Goal: Task Accomplishment & Management: Use online tool/utility

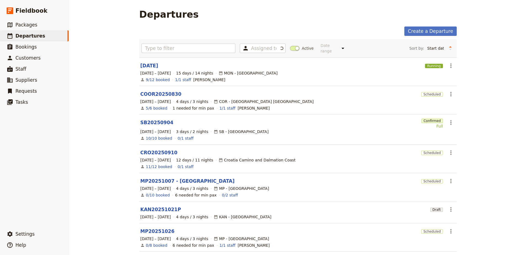
scroll to position [1, 0]
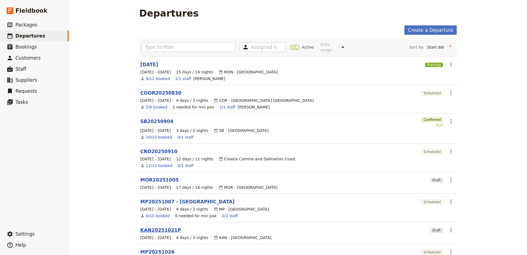
click at [150, 226] on link "KAN20251021P" at bounding box center [160, 229] width 41 height 7
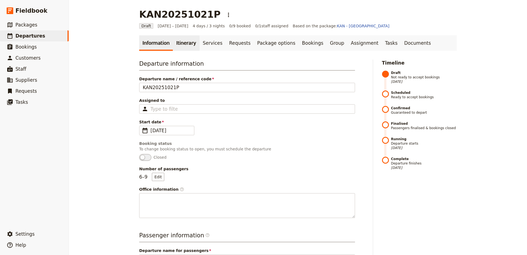
click at [173, 45] on link "Itinerary" at bounding box center [186, 42] width 26 height 15
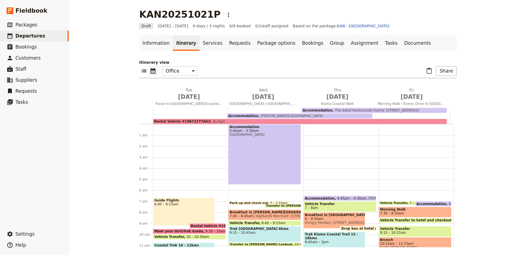
scroll to position [68, 0]
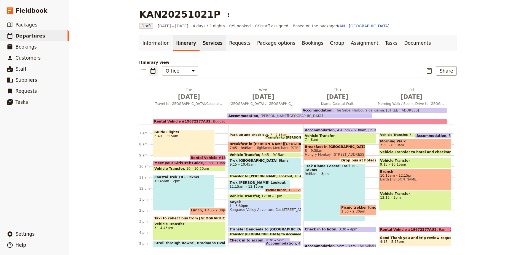
click at [203, 44] on link "Services" at bounding box center [212, 42] width 26 height 15
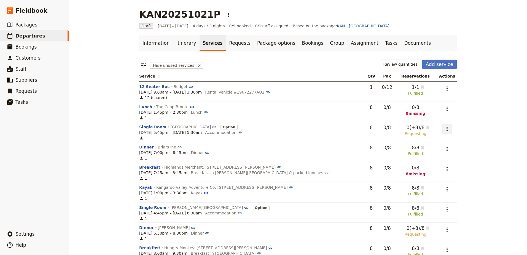
click at [445, 131] on icon "Actions" at bounding box center [447, 128] width 7 height 7
click at [439, 148] on span "Go to service page" at bounding box center [419, 149] width 51 height 6
click at [445, 128] on icon "Actions" at bounding box center [447, 128] width 7 height 7
click at [437, 153] on button "Go to request BCL-100264" at bounding box center [420, 156] width 58 height 8
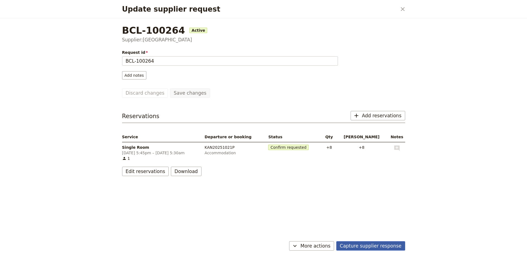
click at [348, 246] on button "Capture supplier response" at bounding box center [370, 245] width 69 height 9
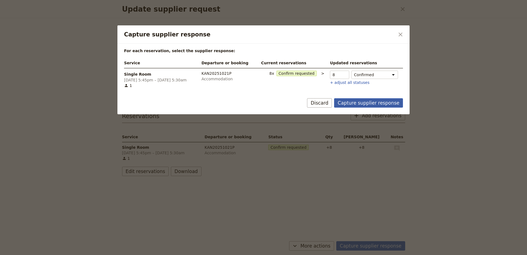
click at [366, 102] on button "Capture supplier response" at bounding box center [368, 102] width 69 height 9
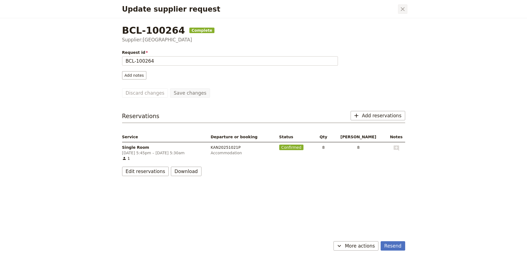
click at [401, 8] on icon "Close dialog" at bounding box center [403, 9] width 4 height 4
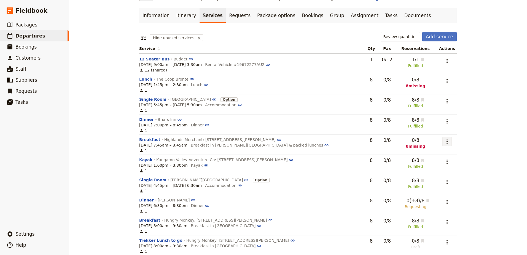
scroll to position [77, 0]
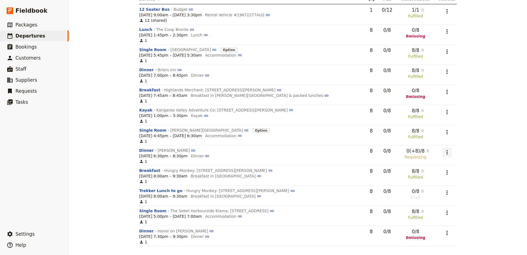
click at [446, 151] on icon "Actions" at bounding box center [447, 152] width 7 height 7
click at [441, 181] on span "Go to request C-100266" at bounding box center [422, 180] width 46 height 6
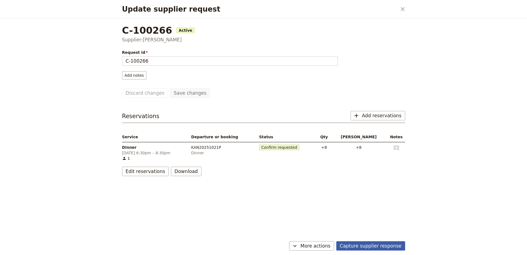
click at [379, 245] on button "Capture supplier response" at bounding box center [370, 245] width 69 height 9
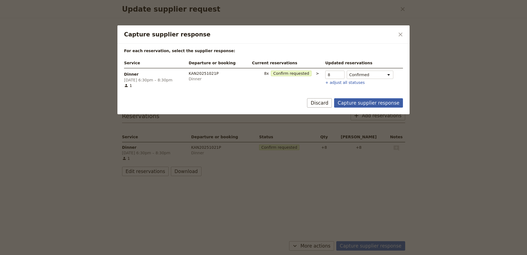
click at [365, 100] on button "Capture supplier response" at bounding box center [368, 102] width 69 height 9
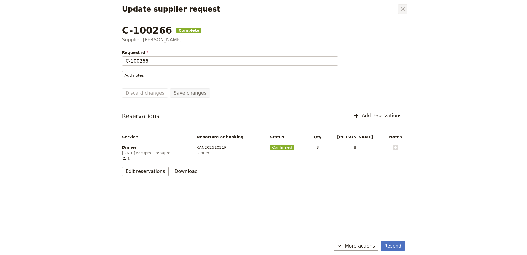
click at [403, 7] on icon "Close dialog" at bounding box center [402, 9] width 7 height 7
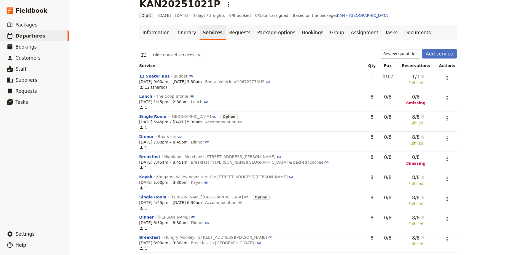
scroll to position [0, 0]
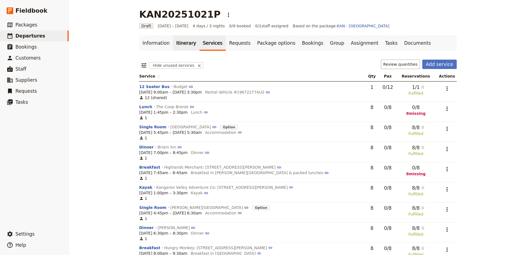
click at [177, 44] on link "Itinerary" at bounding box center [186, 42] width 26 height 15
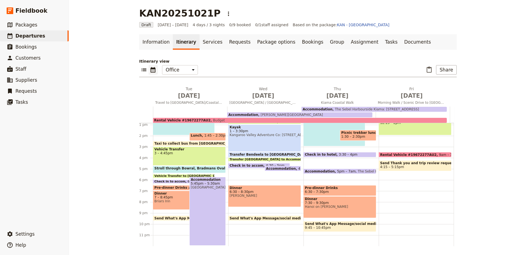
scroll to position [87, 0]
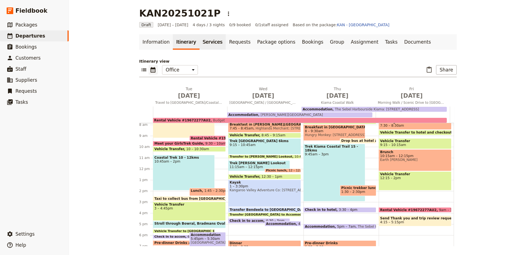
click at [201, 43] on link "Services" at bounding box center [212, 41] width 26 height 15
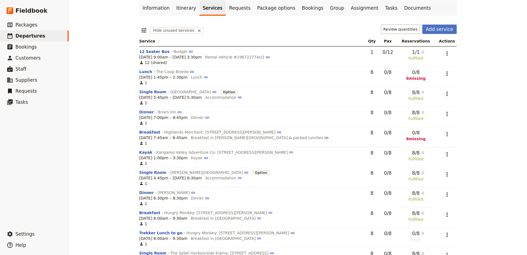
scroll to position [77, 0]
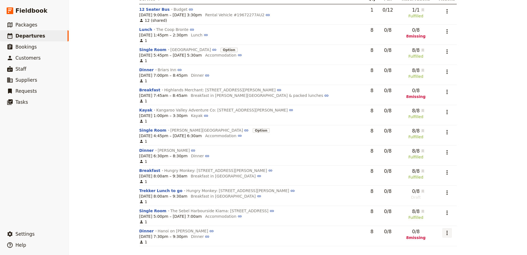
click at [444, 233] on icon "Actions" at bounding box center [447, 232] width 7 height 7
click at [444, 213] on span "Add to supplier request" at bounding box center [421, 213] width 45 height 6
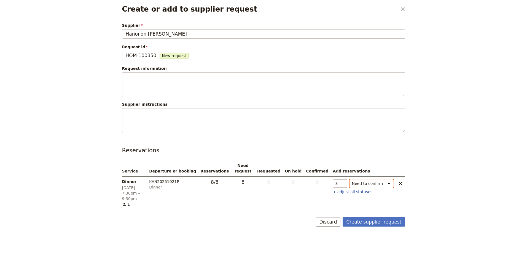
click at [388, 183] on select "Need to confirm Need to hold On hold requested Confirm requested On hold Confir…" at bounding box center [371, 183] width 44 height 8
click at [382, 218] on button "Create supplier request" at bounding box center [373, 221] width 62 height 9
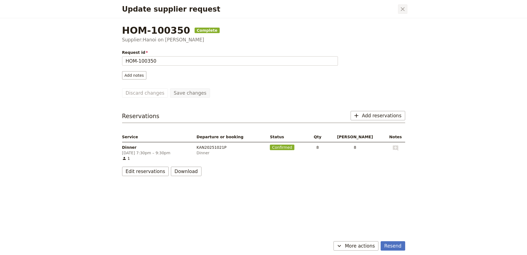
click at [403, 9] on icon "Close dialog" at bounding box center [403, 9] width 4 height 4
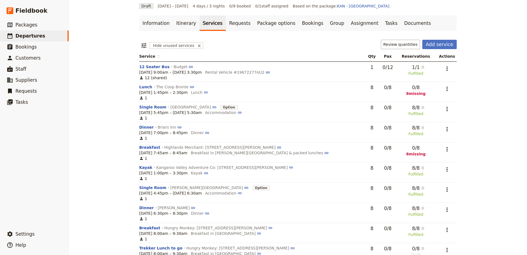
scroll to position [0, 0]
